Goal: Task Accomplishment & Management: Use online tool/utility

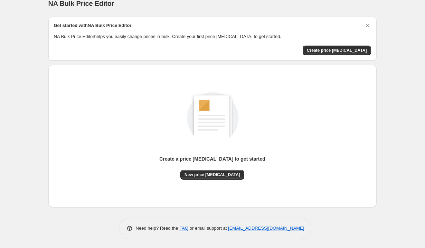
scroll to position [11, 0]
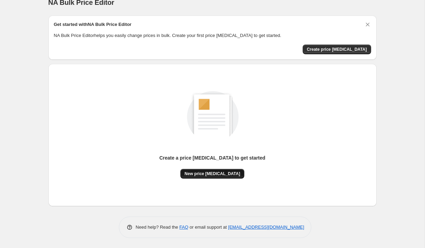
click at [225, 170] on button "New price [MEDICAL_DATA]" at bounding box center [212, 174] width 64 height 10
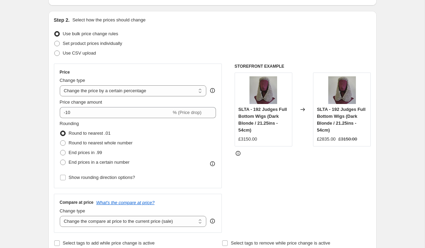
scroll to position [68, 0]
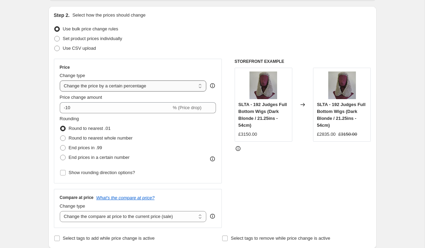
click at [166, 84] on select "Change the price to a certain amount Change the price by a certain amount Chang…" at bounding box center [133, 85] width 147 height 11
select select "to"
click at [60, 80] on select "Change the price to a certain amount Change the price by a certain amount Chang…" at bounding box center [133, 85] width 147 height 11
type input "80.00"
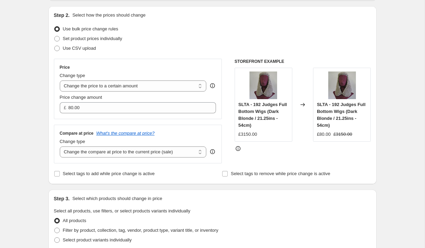
click at [27, 134] on div "Create new price [MEDICAL_DATA]. This page is ready Create new price [MEDICAL_D…" at bounding box center [212, 250] width 424 height 637
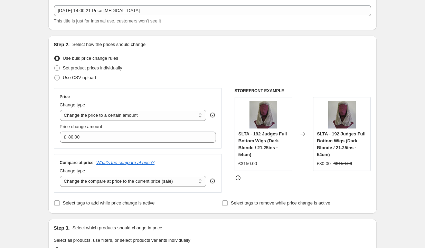
scroll to position [0, 0]
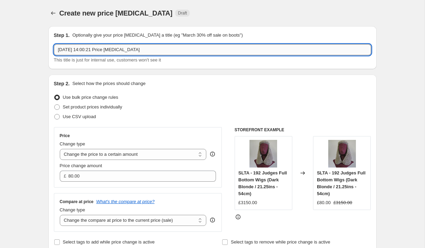
click at [78, 48] on input "[DATE] 14:00:21 Price [MEDICAL_DATA]" at bounding box center [212, 49] width 317 height 11
type input "PRICE CORRECTION"
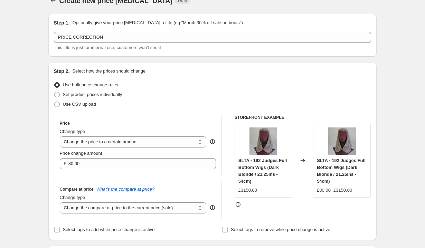
scroll to position [17, 0]
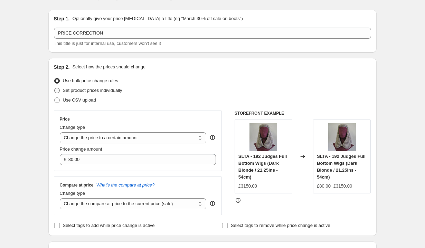
click at [75, 93] on span "Set product prices individually" at bounding box center [92, 90] width 59 height 5
click at [55, 88] on input "Set product prices individually" at bounding box center [54, 88] width 0 height 0
radio input "true"
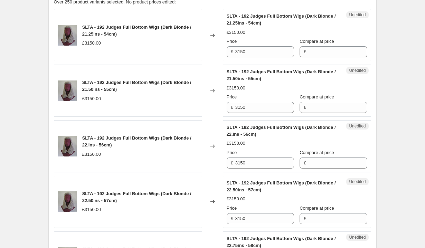
scroll to position [220, 0]
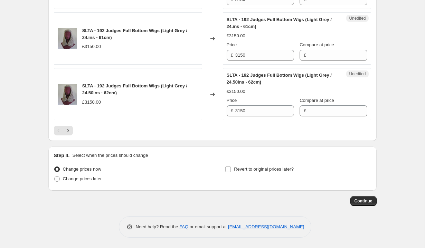
scroll to position [1218, 0]
click at [65, 130] on icon "Next" at bounding box center [68, 130] width 7 height 7
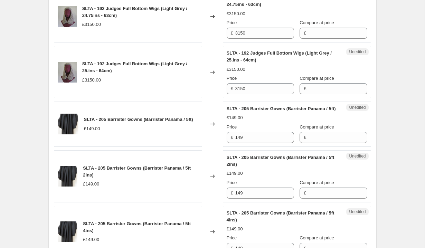
scroll to position [251, 0]
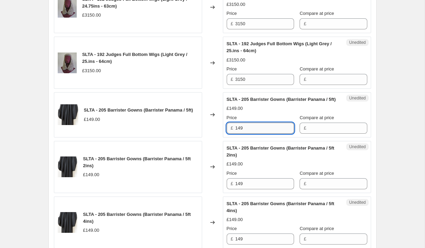
click at [250, 132] on input "149" at bounding box center [264, 128] width 59 height 11
type input "129"
click at [245, 134] on input "129" at bounding box center [264, 128] width 59 height 11
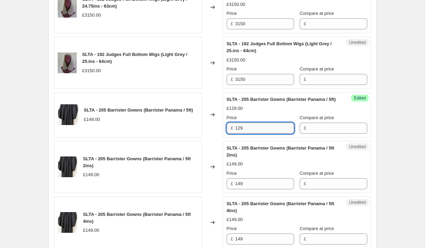
click at [245, 134] on input "129" at bounding box center [264, 128] width 59 height 11
click at [247, 187] on input "149" at bounding box center [264, 183] width 59 height 11
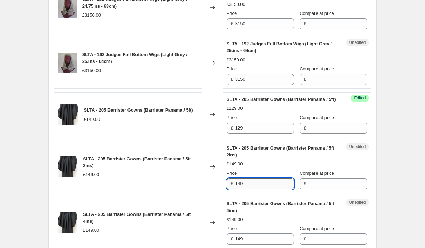
click at [247, 187] on input "149" at bounding box center [264, 183] width 59 height 11
paste input "2"
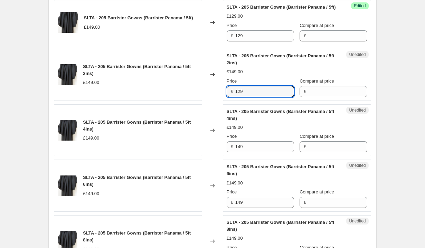
scroll to position [345, 0]
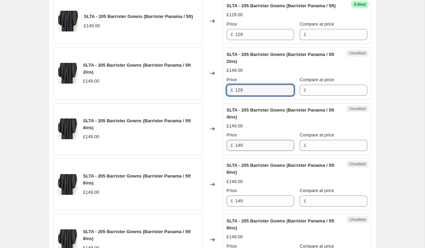
type input "129"
click at [247, 151] on input "149" at bounding box center [264, 145] width 59 height 11
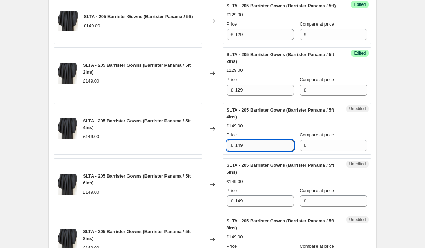
click at [247, 151] on input "149" at bounding box center [264, 145] width 59 height 11
paste input "2"
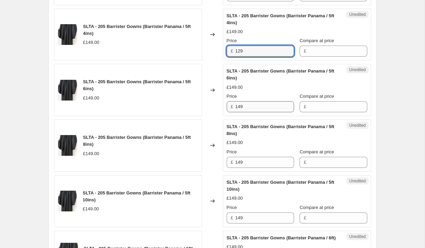
type input "129"
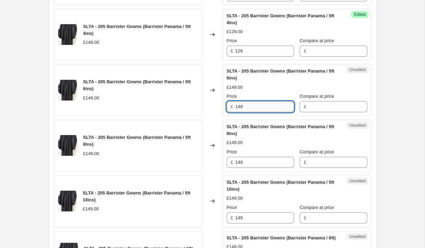
click at [248, 112] on input "149" at bounding box center [264, 106] width 59 height 11
paste input "2"
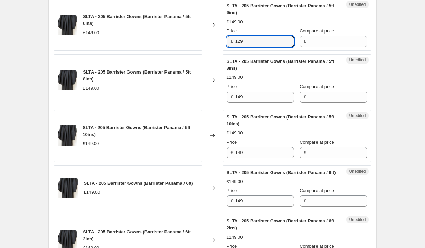
scroll to position [510, 0]
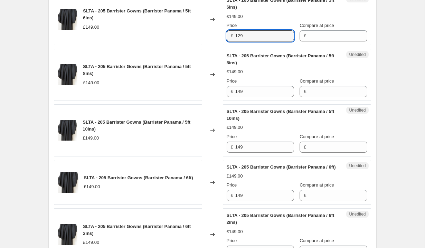
type input "129"
